Goal: Check status: Check status

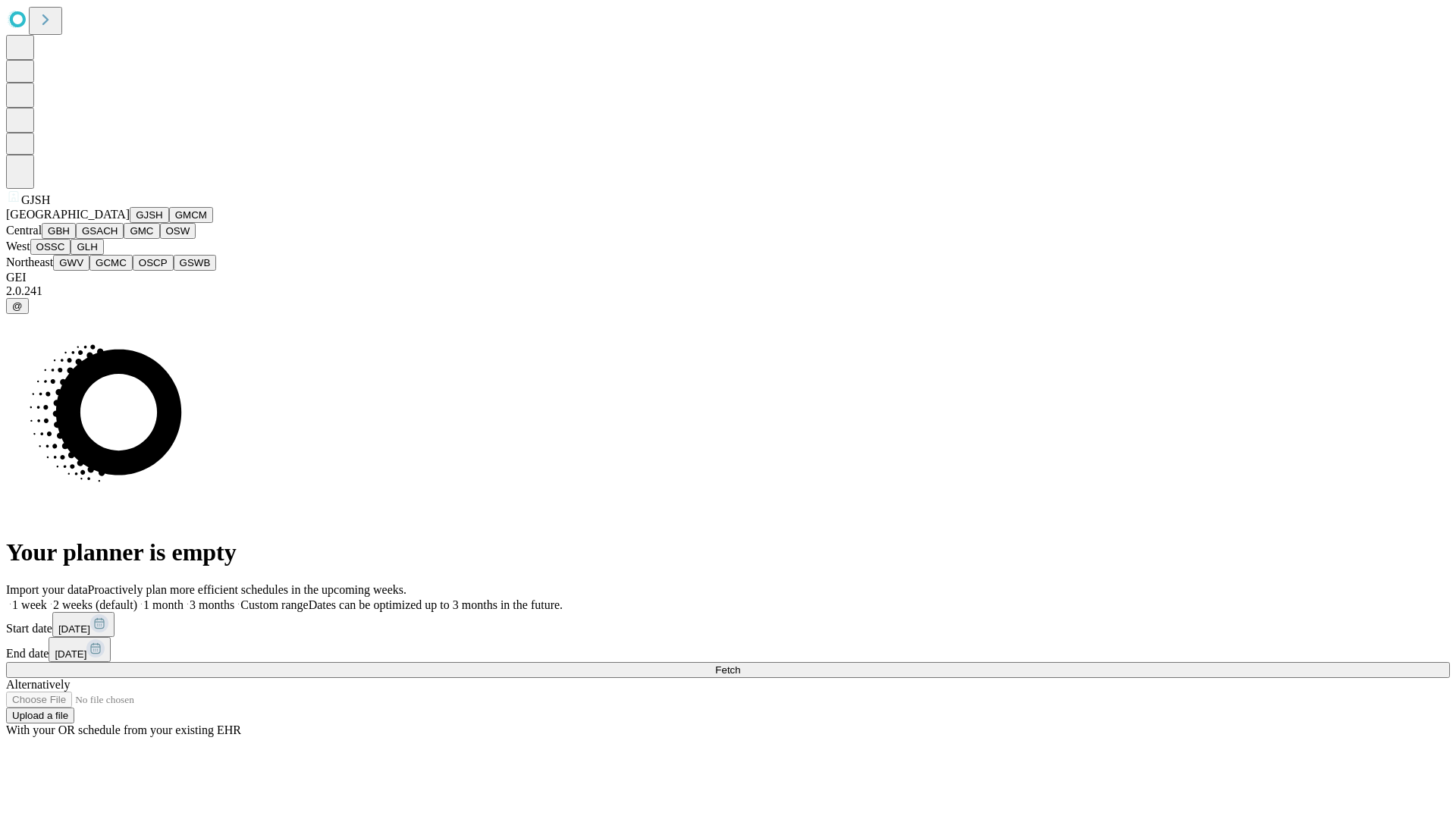
click at [130, 223] on button "GJSH" at bounding box center [150, 215] width 40 height 16
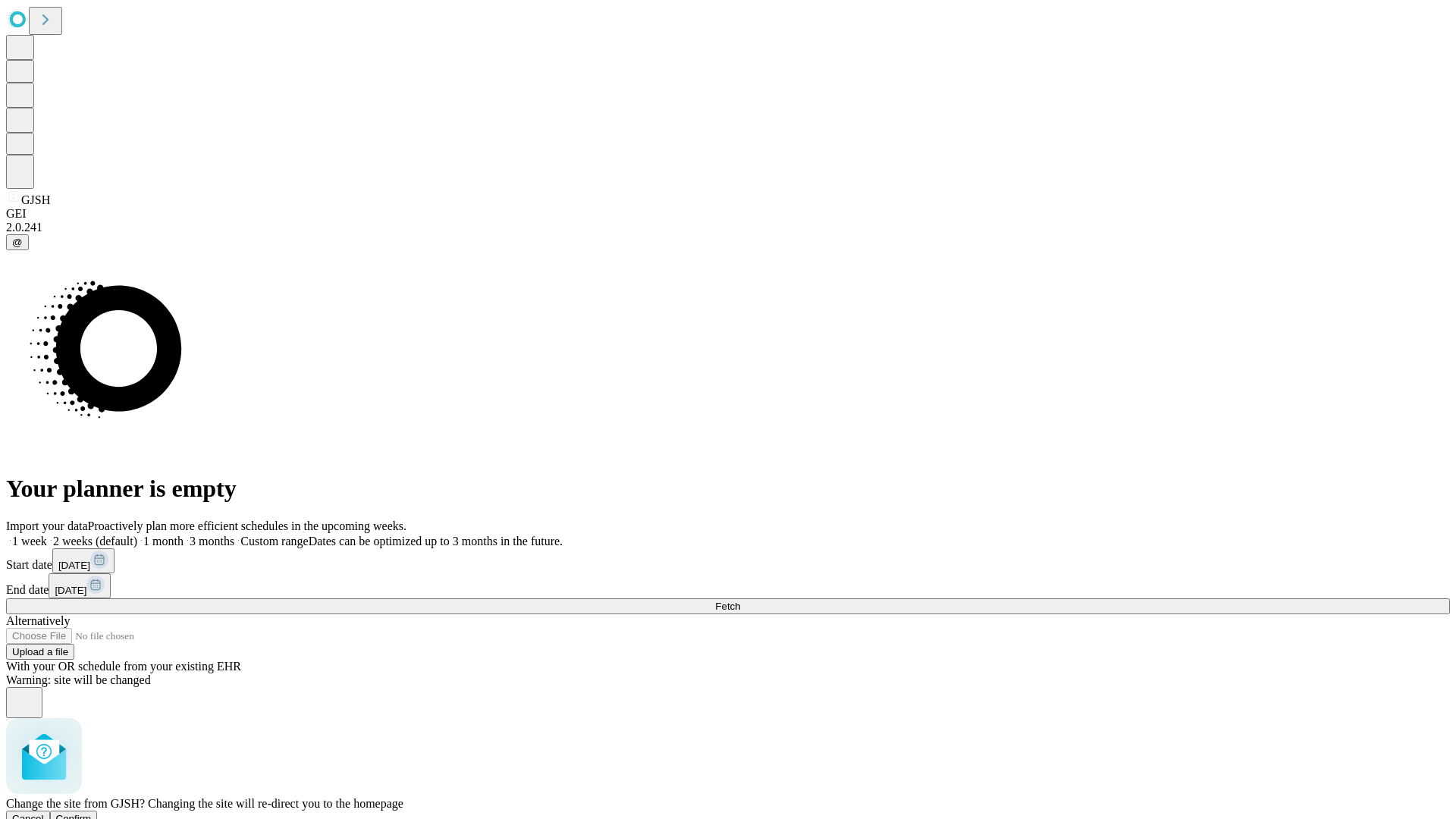
click at [92, 813] on span "Confirm" at bounding box center [74, 818] width 36 height 12
click at [47, 535] on label "1 week" at bounding box center [26, 541] width 41 height 13
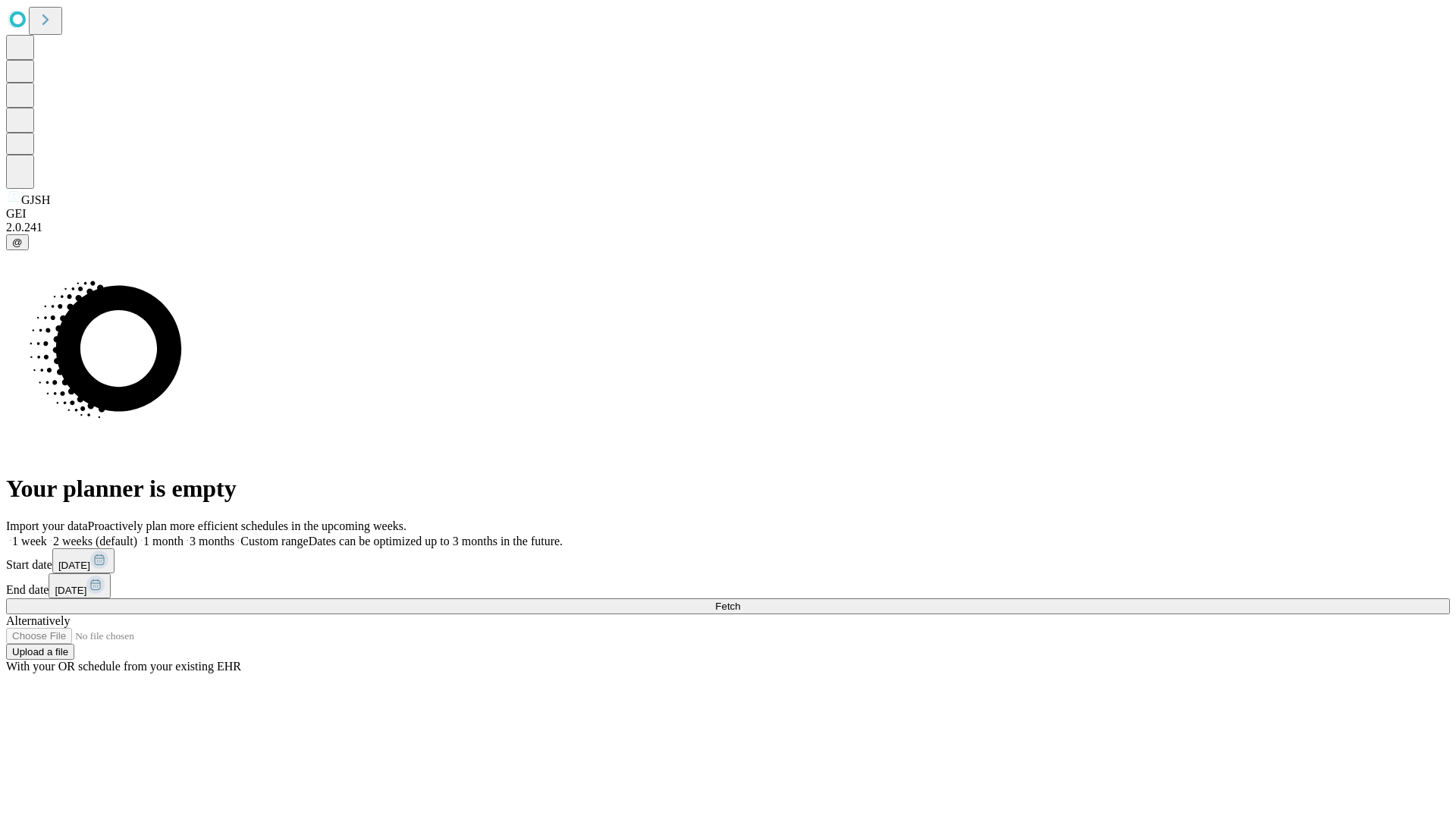
click at [740, 601] on span "Fetch" at bounding box center [728, 606] width 25 height 12
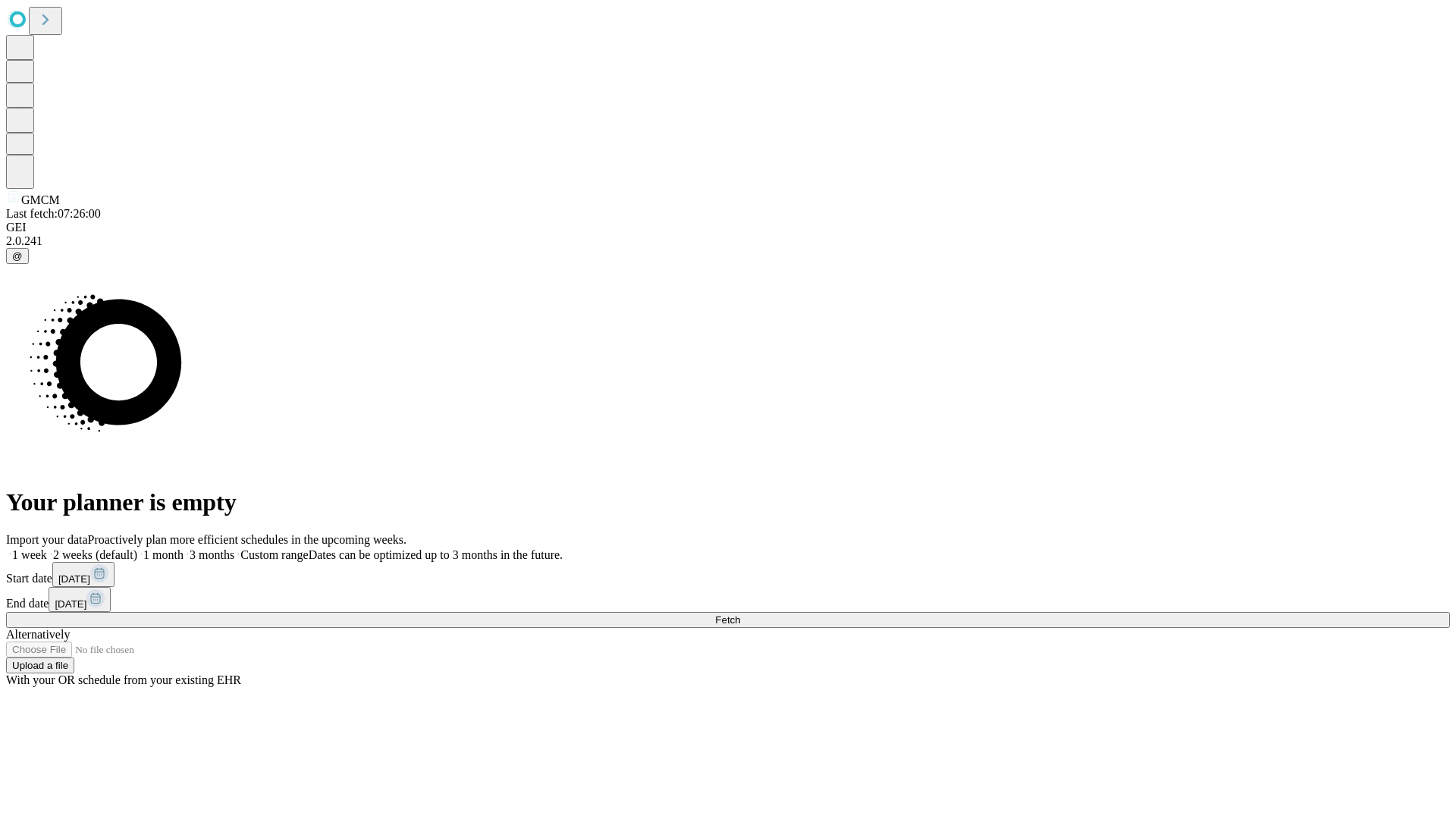
click at [47, 548] on label "1 week" at bounding box center [26, 555] width 41 height 13
click at [740, 614] on span "Fetch" at bounding box center [728, 620] width 25 height 12
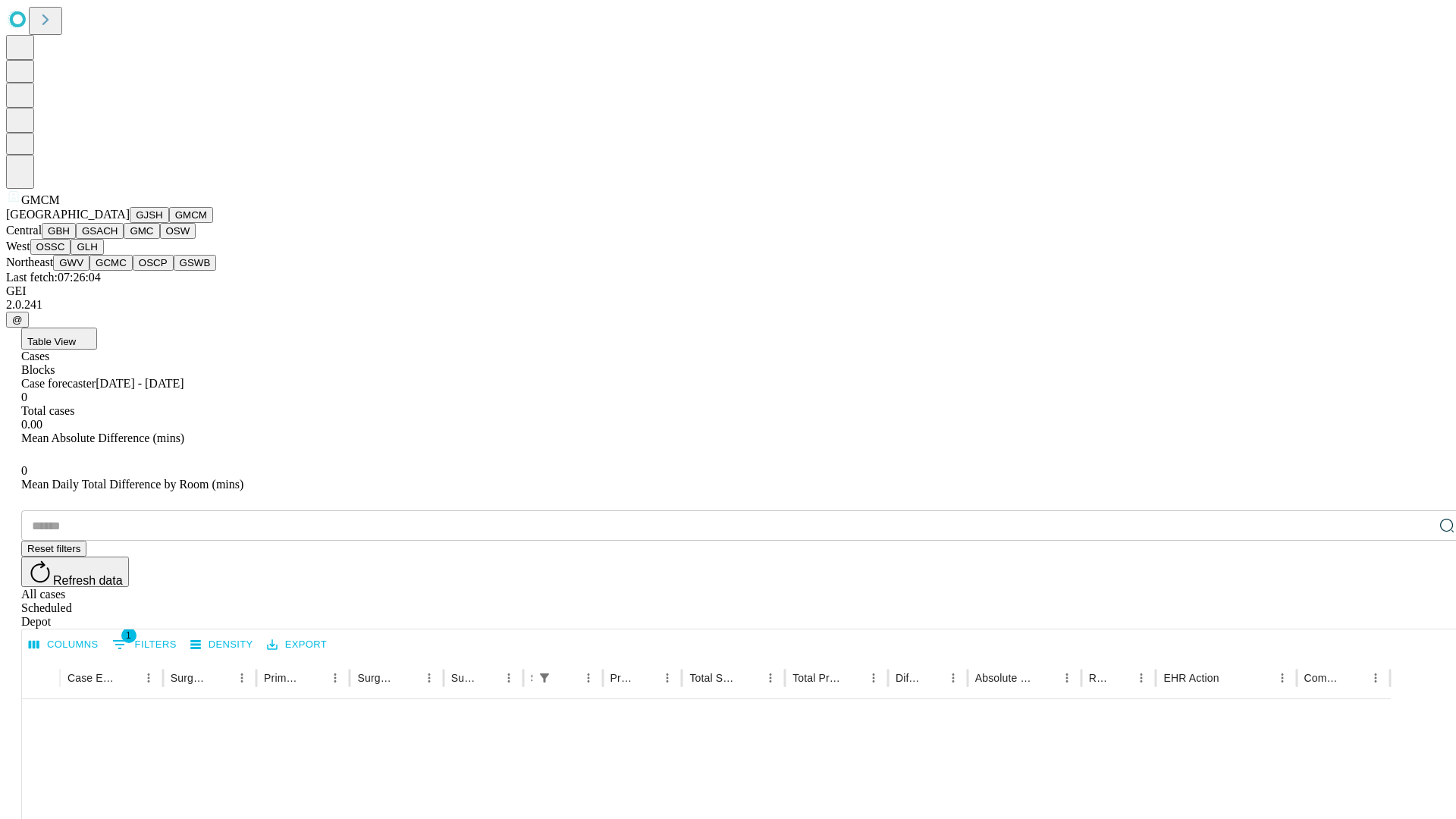
click at [76, 239] on button "GBH" at bounding box center [59, 231] width 34 height 16
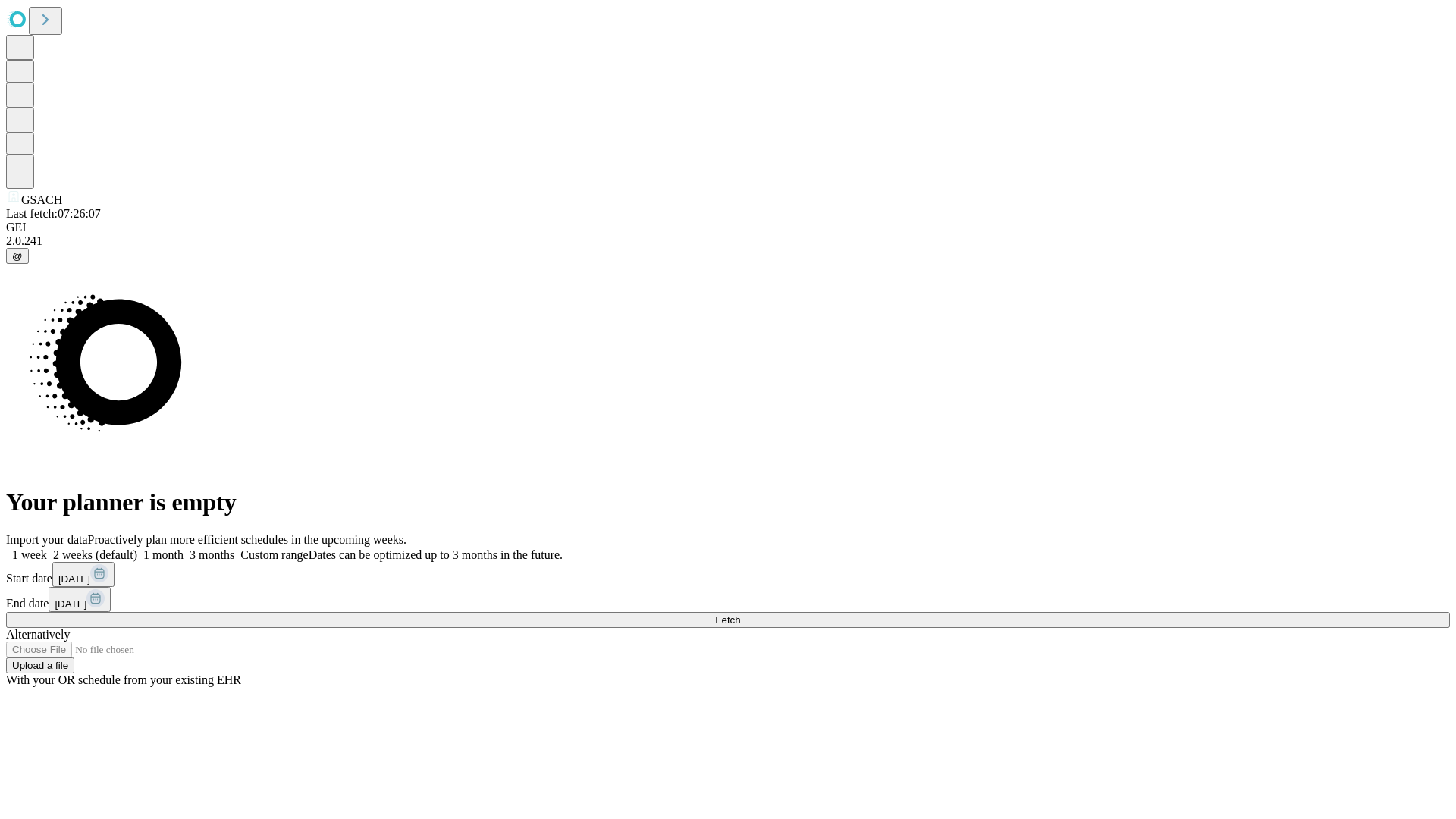
click at [47, 548] on label "1 week" at bounding box center [26, 555] width 41 height 13
click at [740, 614] on span "Fetch" at bounding box center [728, 620] width 25 height 12
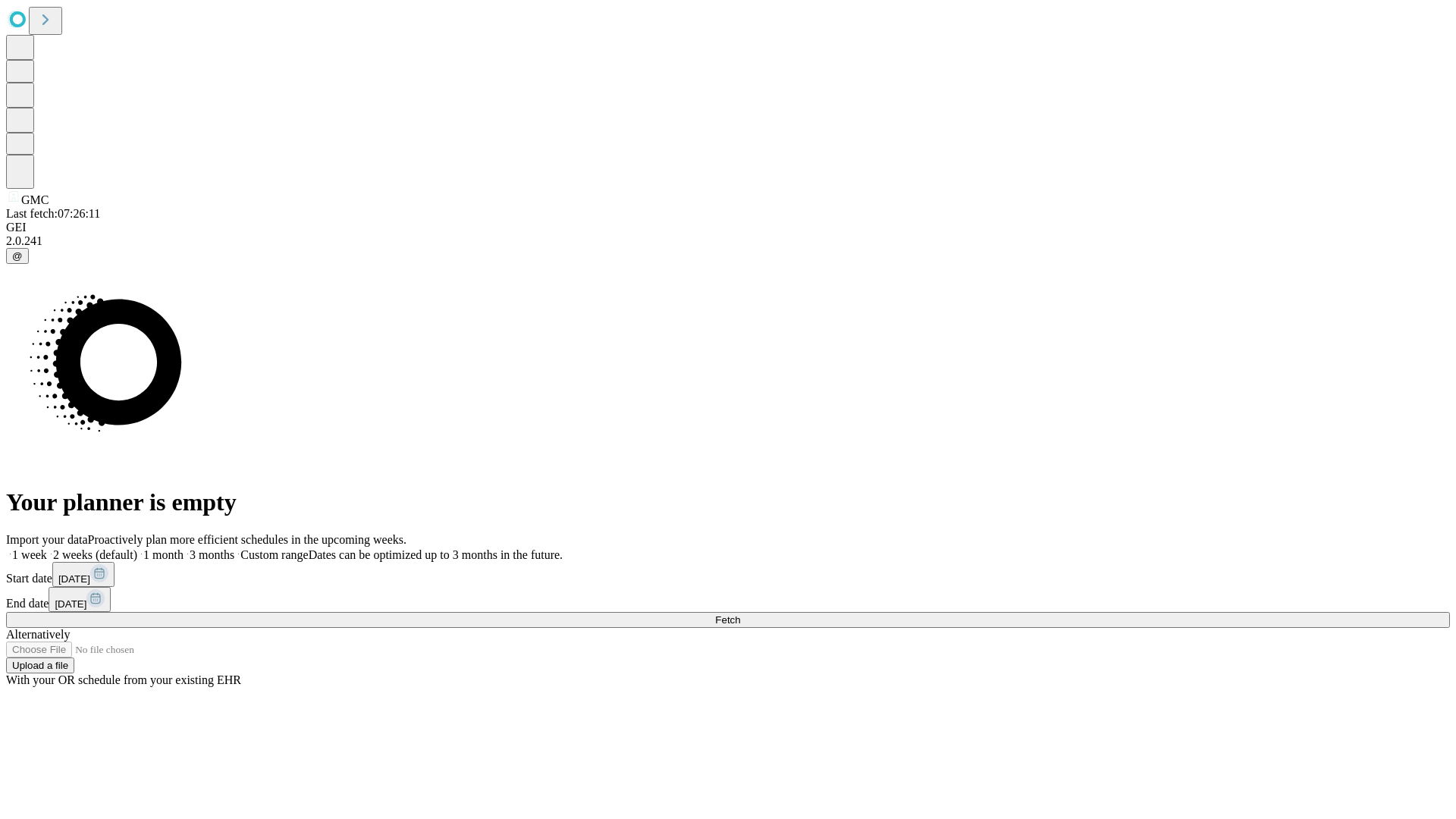
click at [47, 548] on label "1 week" at bounding box center [26, 555] width 41 height 13
click at [740, 614] on span "Fetch" at bounding box center [728, 620] width 25 height 12
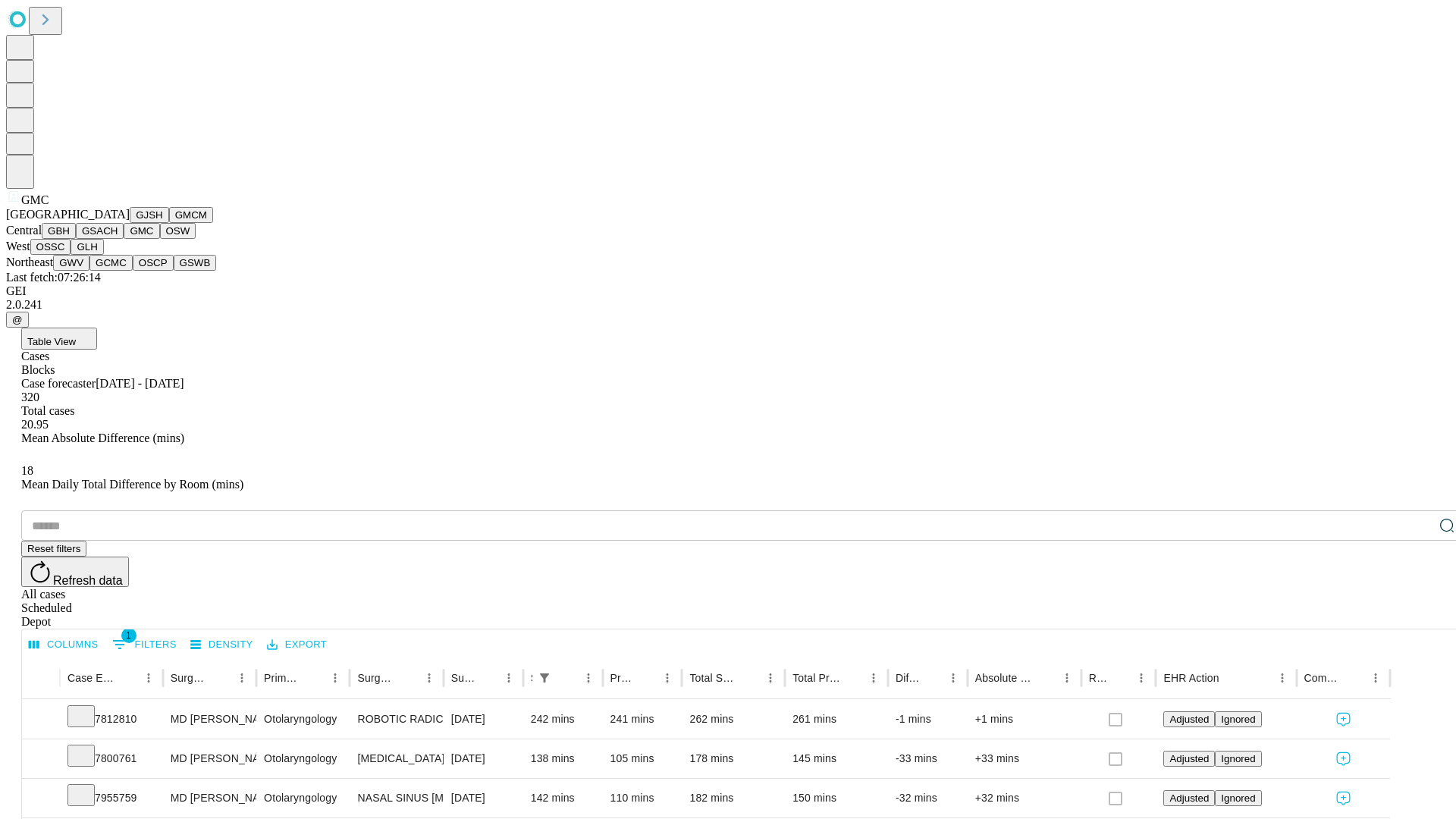
click at [160, 239] on button "OSW" at bounding box center [178, 231] width 36 height 16
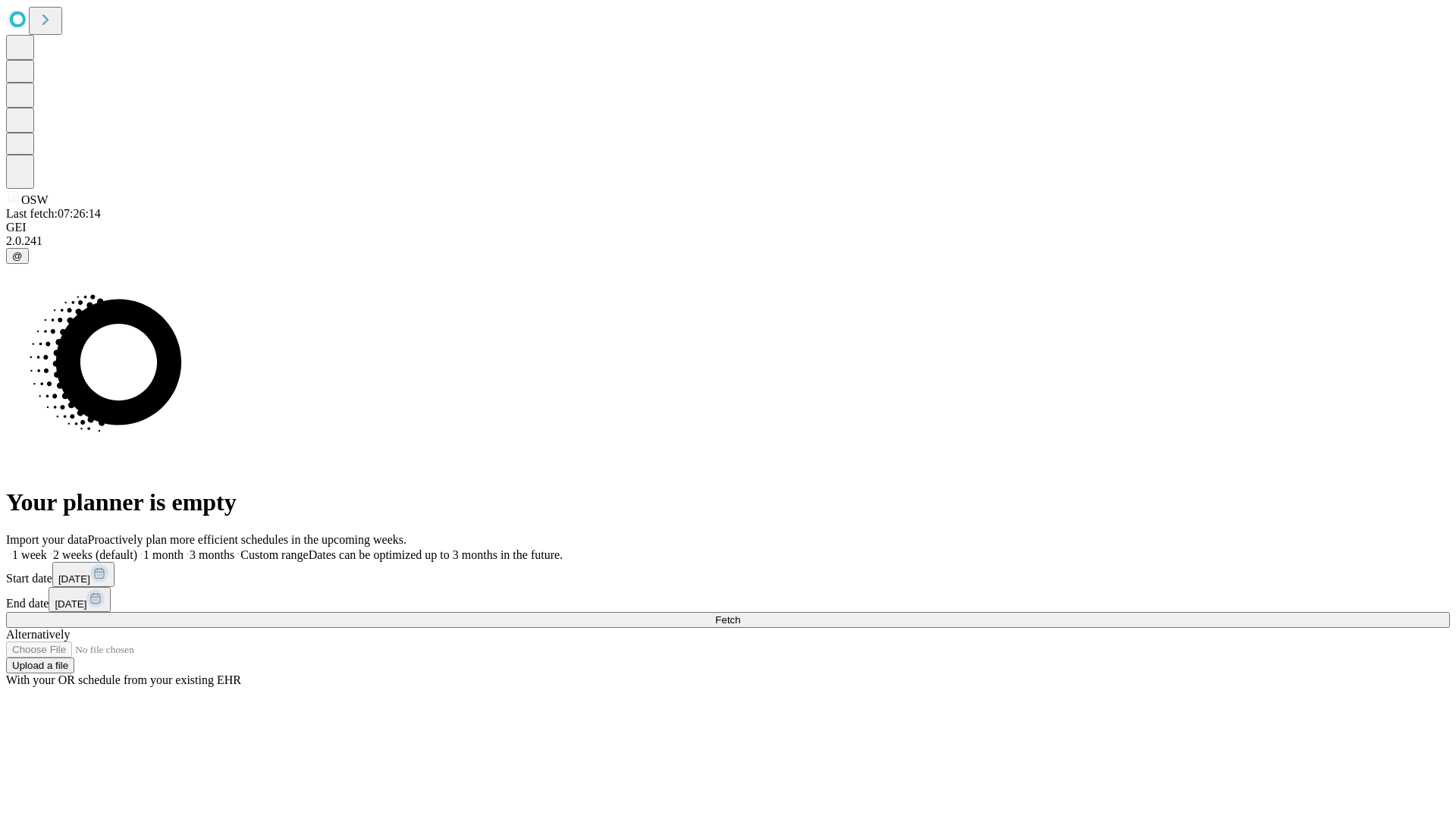
click at [47, 548] on label "1 week" at bounding box center [26, 555] width 41 height 13
click at [740, 614] on span "Fetch" at bounding box center [728, 620] width 25 height 12
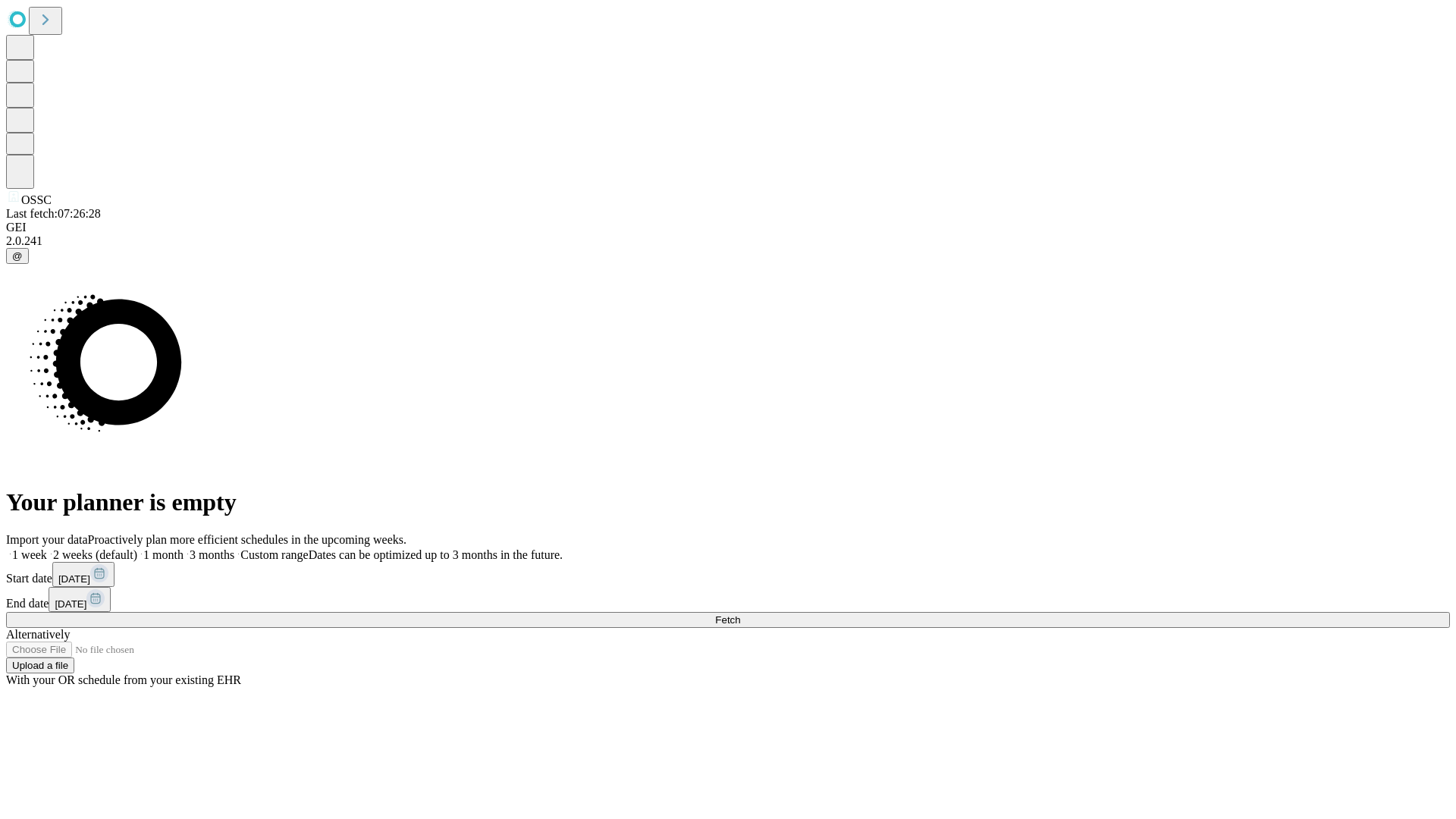
click at [740, 614] on span "Fetch" at bounding box center [728, 620] width 25 height 12
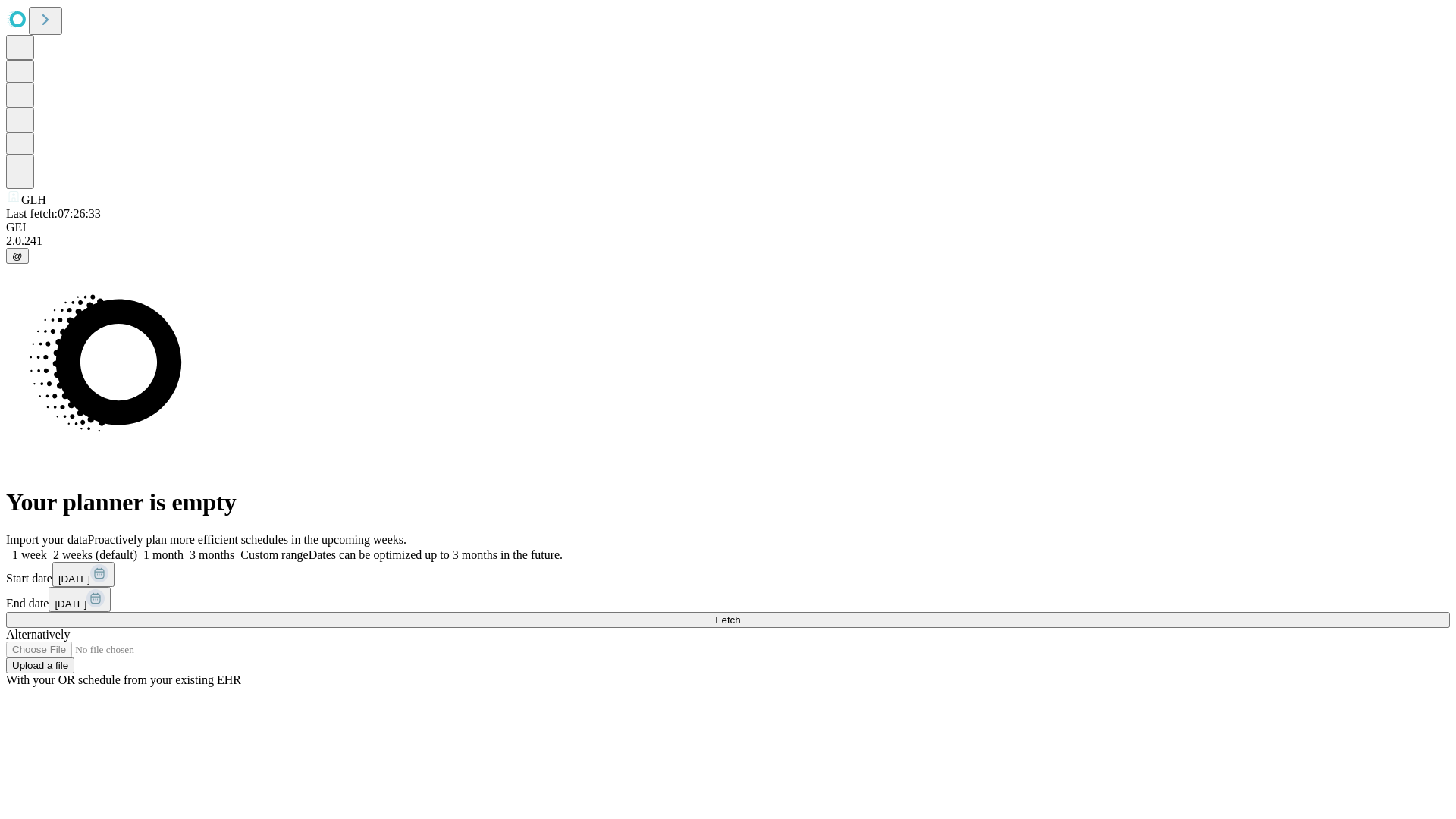
click at [740, 614] on span "Fetch" at bounding box center [728, 620] width 25 height 12
click at [47, 548] on label "1 week" at bounding box center [26, 555] width 41 height 13
click at [740, 614] on span "Fetch" at bounding box center [728, 620] width 25 height 12
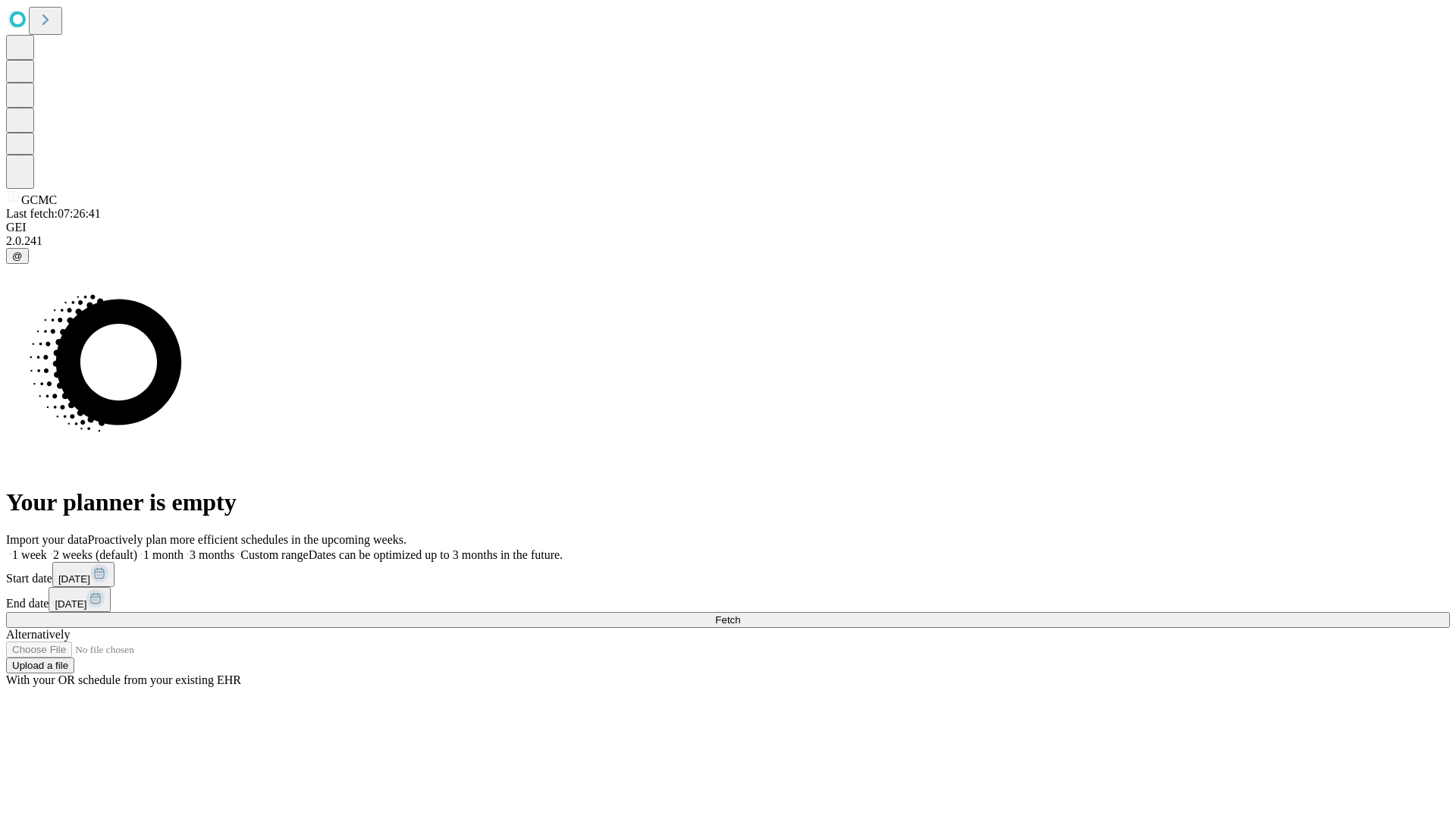
click at [47, 548] on label "1 week" at bounding box center [26, 555] width 41 height 13
click at [740, 614] on span "Fetch" at bounding box center [728, 620] width 25 height 12
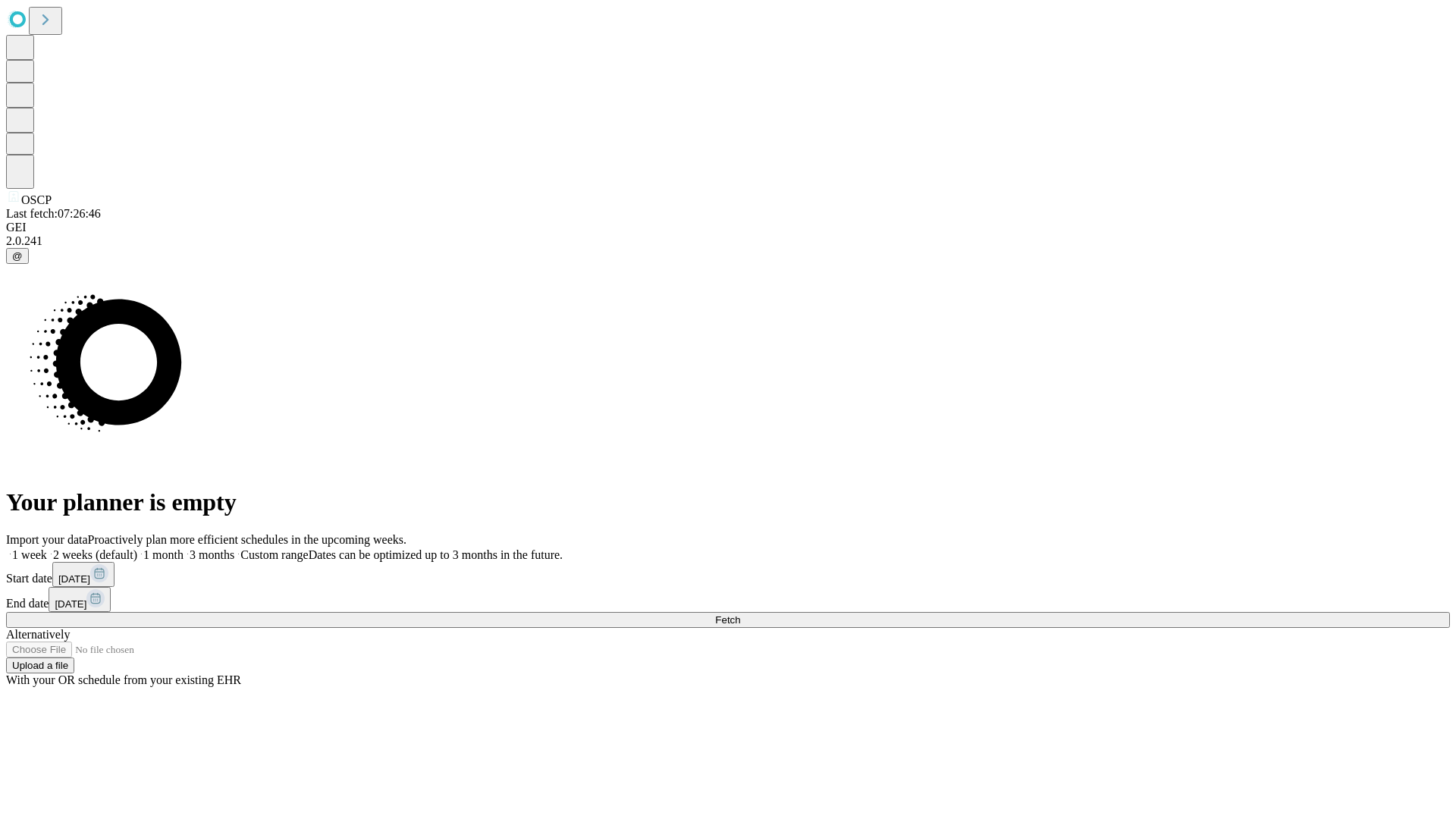
click at [47, 548] on label "1 week" at bounding box center [26, 555] width 41 height 13
click at [740, 614] on span "Fetch" at bounding box center [728, 620] width 25 height 12
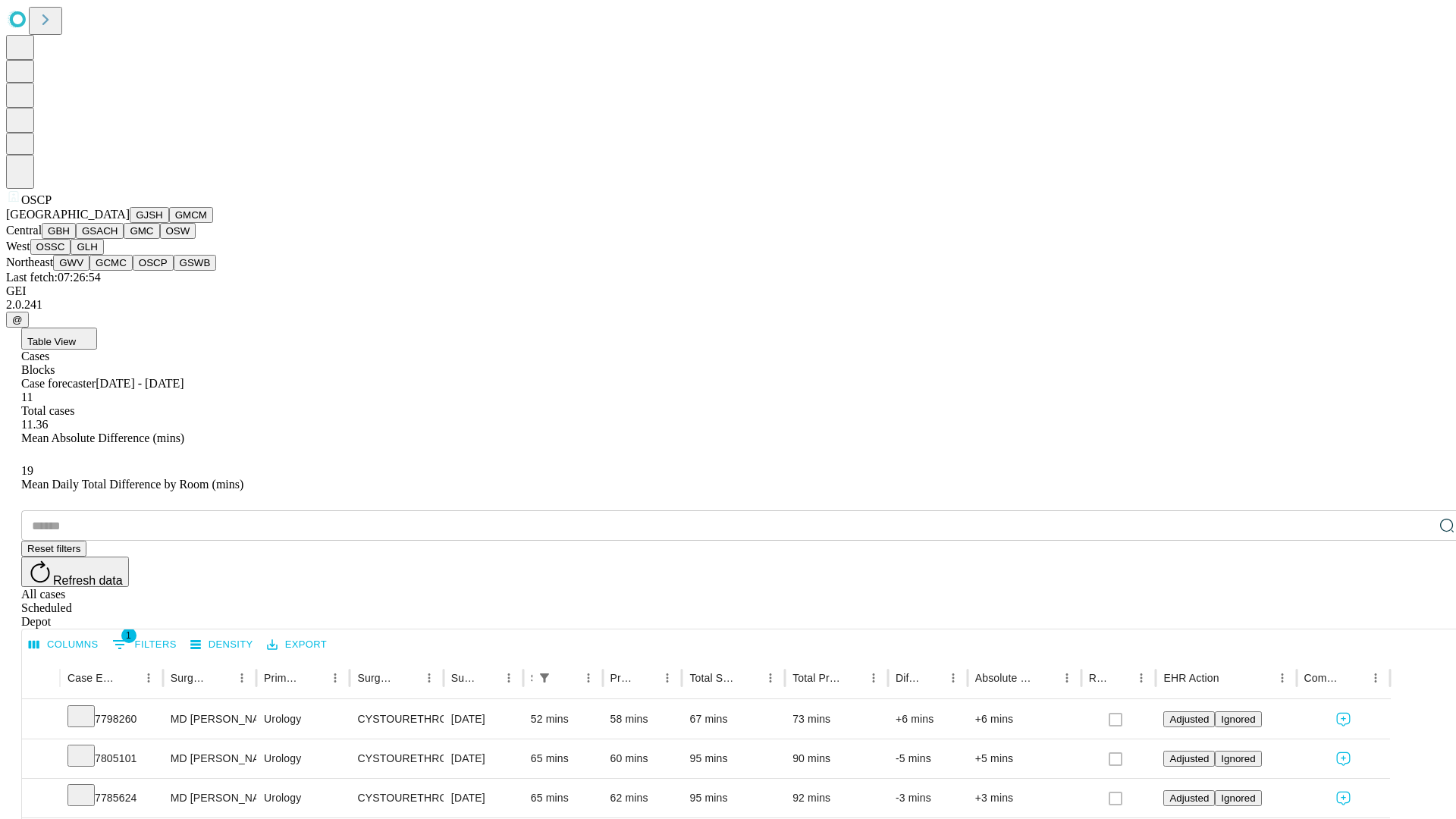
click at [173, 271] on button "GSWB" at bounding box center [195, 262] width 43 height 16
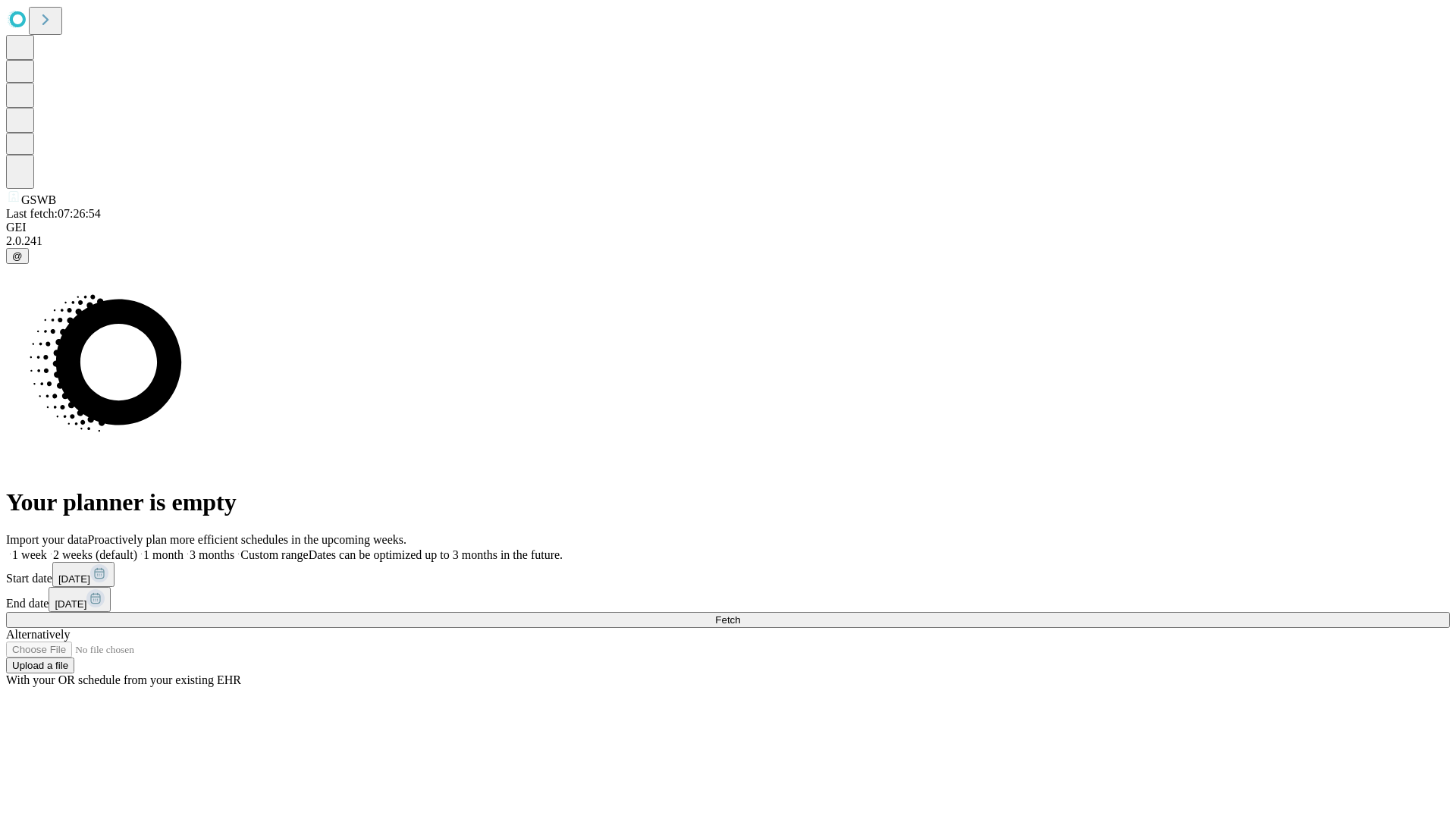
click at [47, 548] on label "1 week" at bounding box center [26, 555] width 41 height 13
click at [740, 614] on span "Fetch" at bounding box center [728, 620] width 25 height 12
